Goal: Task Accomplishment & Management: Use online tool/utility

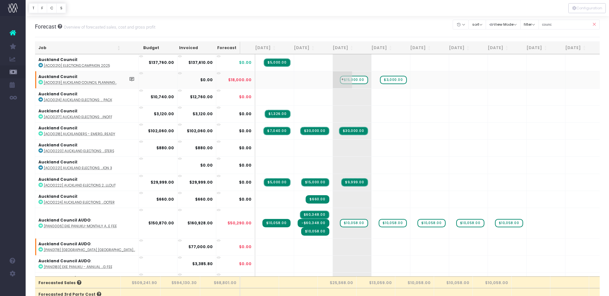
click at [340, 81] on span "$15,000.00" at bounding box center [354, 80] width 28 height 8
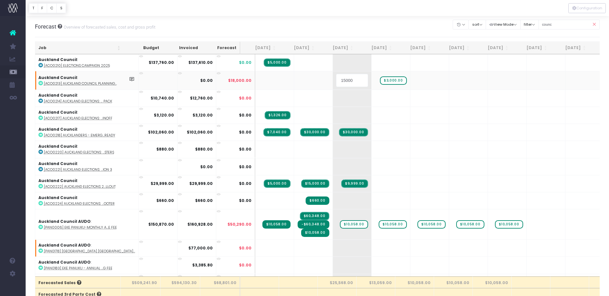
type input "0"
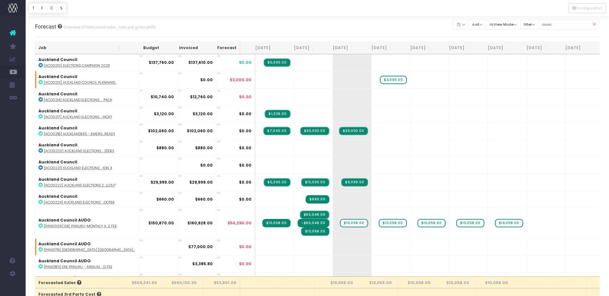
click at [380, 80] on span "$3,000.00" at bounding box center [393, 80] width 27 height 8
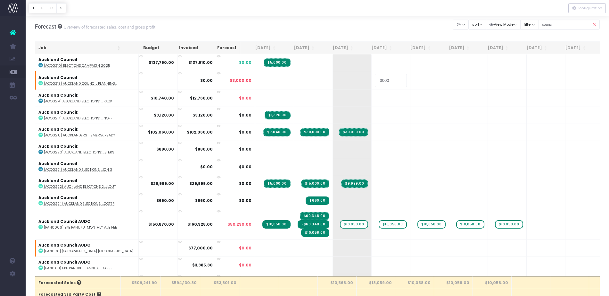
type input "0"
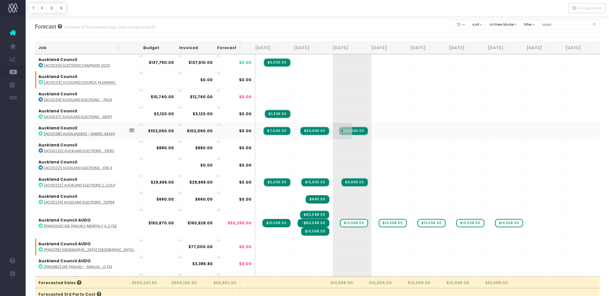
click at [346, 131] on span "$30,000.00" at bounding box center [353, 131] width 29 height 8
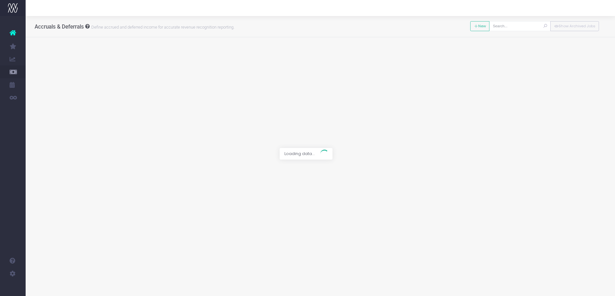
type input "[ACO0218] Aucklanders - Emergency ready"
type input "Invoice INV-13501 / [DATE] / $70,020.00"
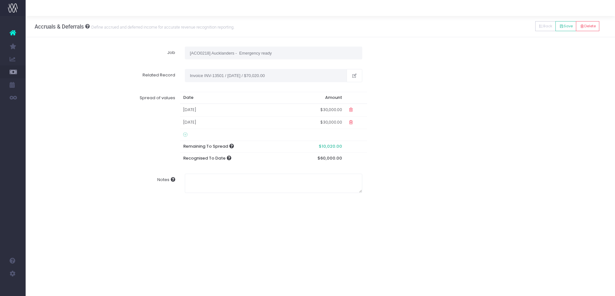
click at [321, 125] on td "$30,000.00" at bounding box center [316, 122] width 58 height 12
type input "15000"
click at [423, 173] on div "Notes" at bounding box center [320, 187] width 581 height 29
click at [351, 123] on icon at bounding box center [349, 121] width 5 height 5
drag, startPoint x: 341, startPoint y: 158, endPoint x: 317, endPoint y: 159, distance: 23.8
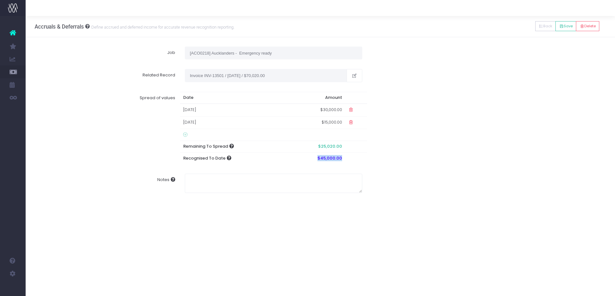
click at [317, 159] on th "$45,000.00" at bounding box center [316, 158] width 58 height 12
click at [332, 122] on td "$15,000.00" at bounding box center [316, 122] width 58 height 12
type input "20000"
click at [441, 182] on div "Notes" at bounding box center [320, 183] width 581 height 29
